Goal: Find specific page/section: Locate a particular part of the current website

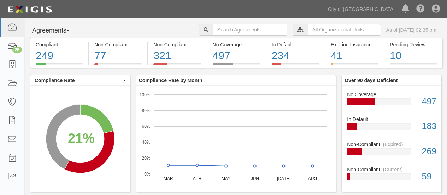
click at [213, 31] on input "text" at bounding box center [250, 30] width 74 height 12
type input "[PERSON_NAME]"
click at [213, 31] on input "text" at bounding box center [250, 30] width 74 height 12
type input "matheny"
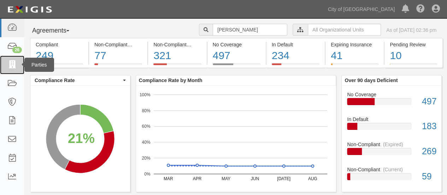
click at [11, 63] on icon at bounding box center [12, 65] width 10 height 8
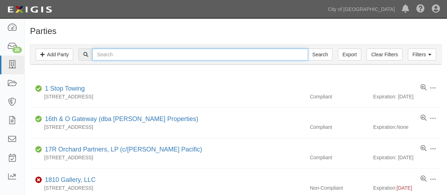
click at [104, 55] on input "text" at bounding box center [199, 54] width 215 height 12
type input "matheny"
click at [307, 48] on input "Search" at bounding box center [319, 54] width 25 height 12
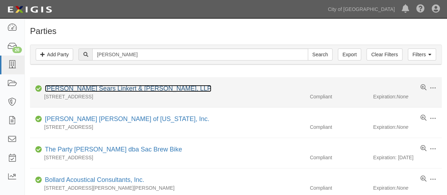
click at [76, 88] on link "Matheny Sears Linkert & Jaime, LLP" at bounding box center [128, 88] width 166 height 7
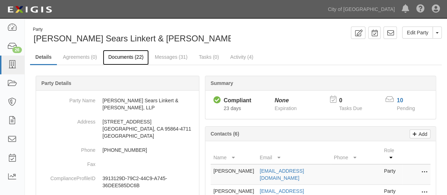
click at [129, 58] on link "Documents (22)" at bounding box center [126, 57] width 46 height 15
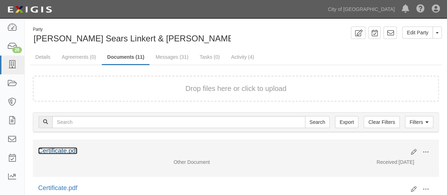
click at [55, 148] on link "Certificate.pdf" at bounding box center [57, 150] width 39 height 7
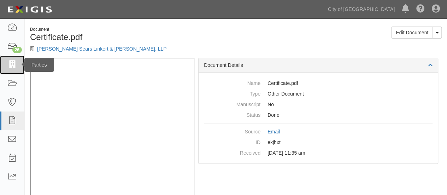
click at [13, 65] on icon at bounding box center [12, 65] width 10 height 8
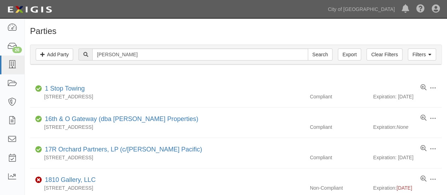
type input "[PERSON_NAME]"
click at [307, 48] on input "Search" at bounding box center [319, 54] width 25 height 12
click at [323, 56] on input "Search" at bounding box center [319, 54] width 25 height 12
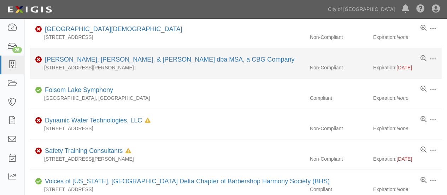
scroll to position [176, 0]
